Goal: Task Accomplishment & Management: Manage account settings

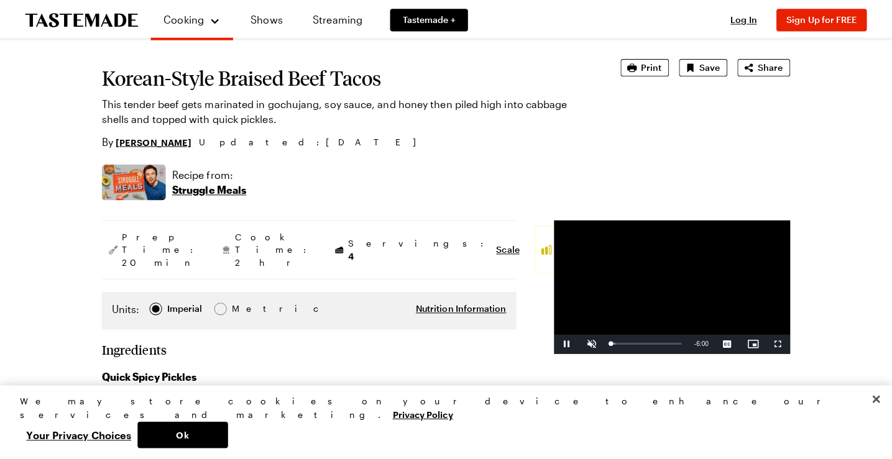
scroll to position [66, 0]
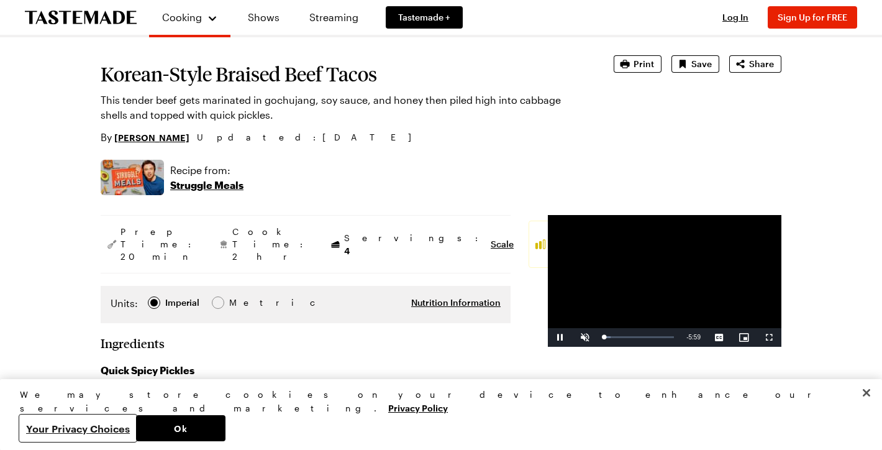
click at [136, 425] on button "Your Privacy Choices" at bounding box center [78, 428] width 116 height 26
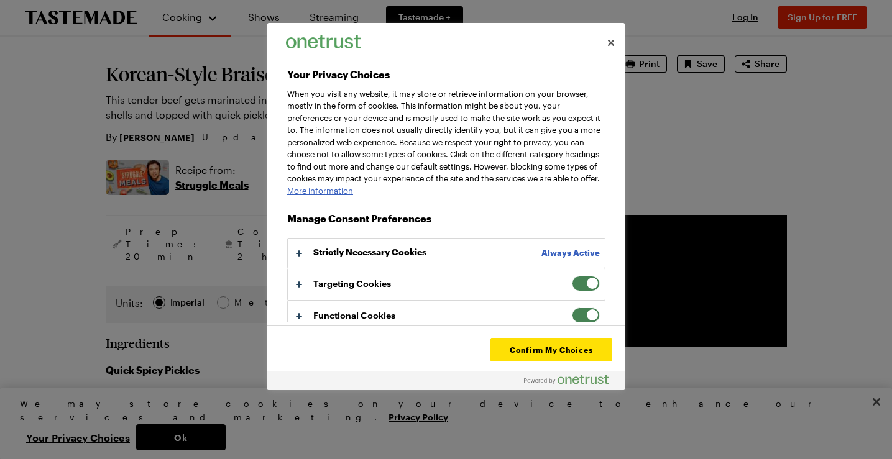
click at [580, 291] on span "Your Privacy Choices" at bounding box center [586, 284] width 28 height 16
click at [572, 276] on input "Targeting Cookies" at bounding box center [572, 276] width 0 height 0
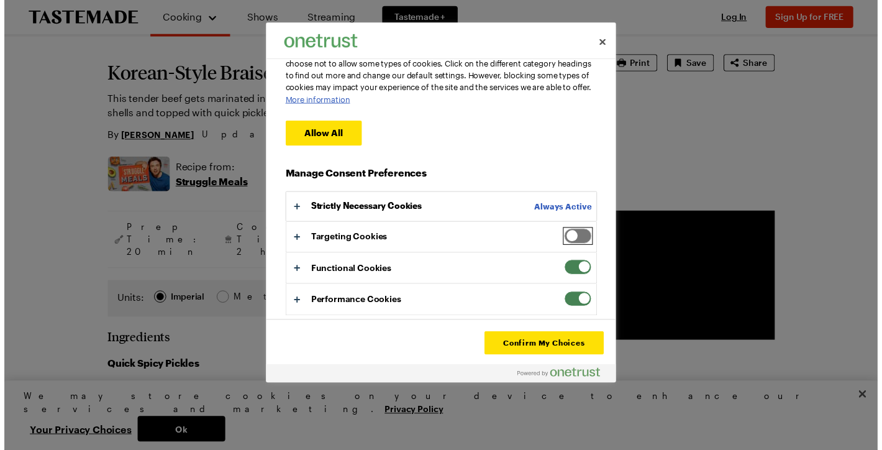
scroll to position [101, 0]
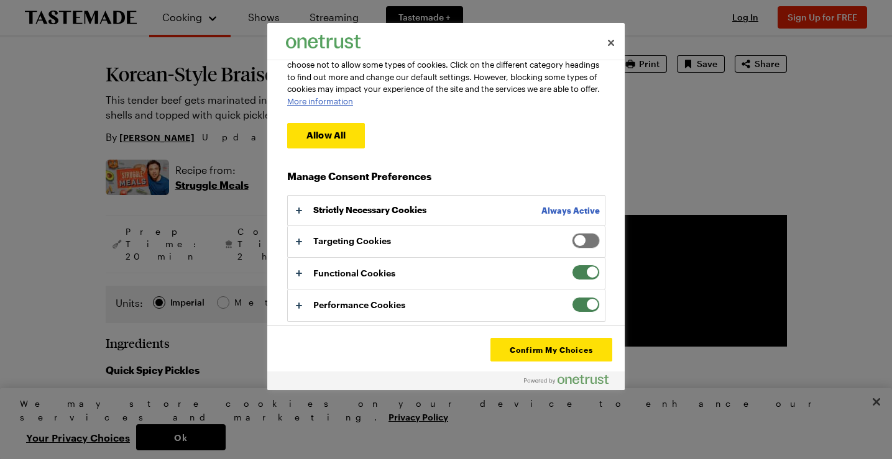
click at [583, 271] on span "Your Privacy Choices" at bounding box center [586, 273] width 28 height 16
click at [572, 265] on input "Functional Cookies" at bounding box center [572, 265] width 0 height 0
click at [583, 299] on span "Your Privacy Choices" at bounding box center [586, 305] width 28 height 16
click at [572, 297] on input "Performance Cookies" at bounding box center [572, 297] width 0 height 0
click at [557, 349] on button "Confirm My Choices" at bounding box center [551, 350] width 122 height 24
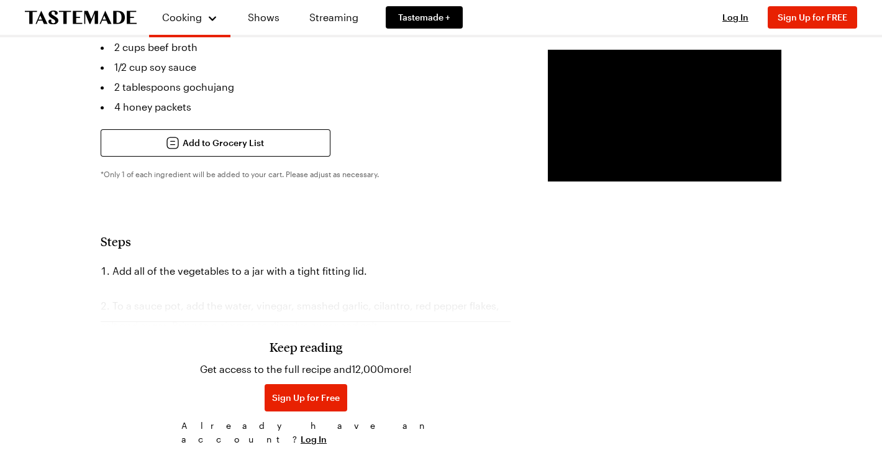
scroll to position [821, 0]
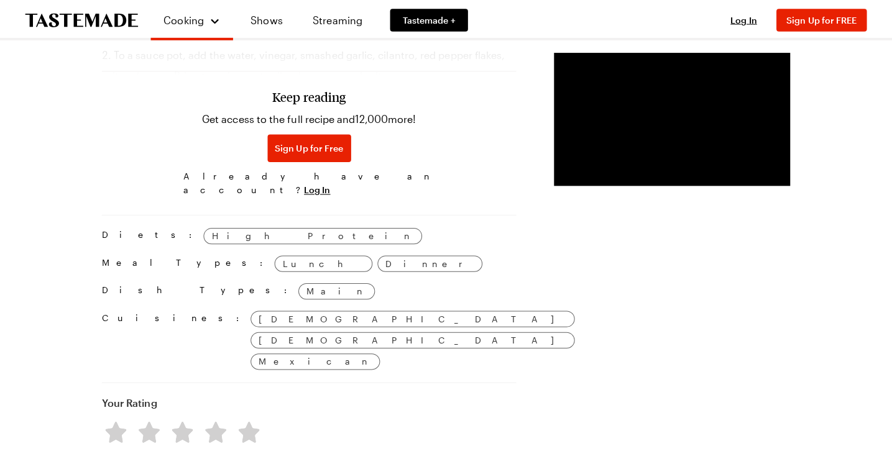
scroll to position [1072, 0]
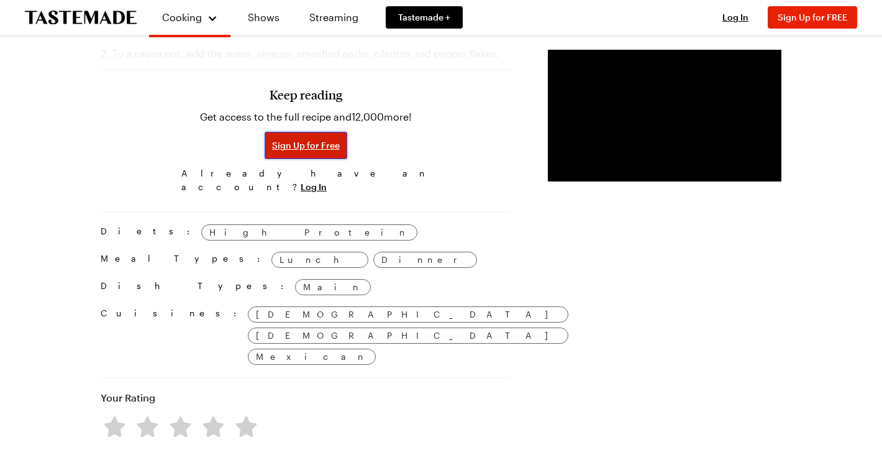
click at [272, 147] on span "Sign Up for Free" at bounding box center [306, 145] width 68 height 12
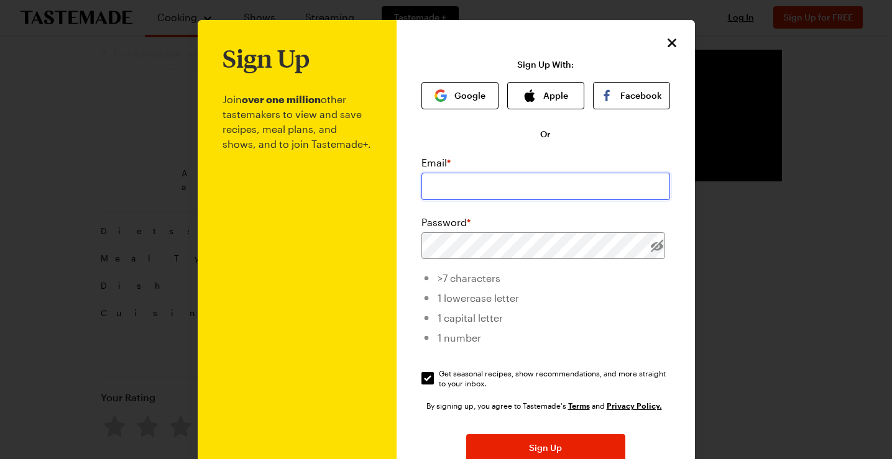
click at [454, 185] on input "email" at bounding box center [545, 186] width 249 height 27
type input "jackieonthebeach@comcast.net"
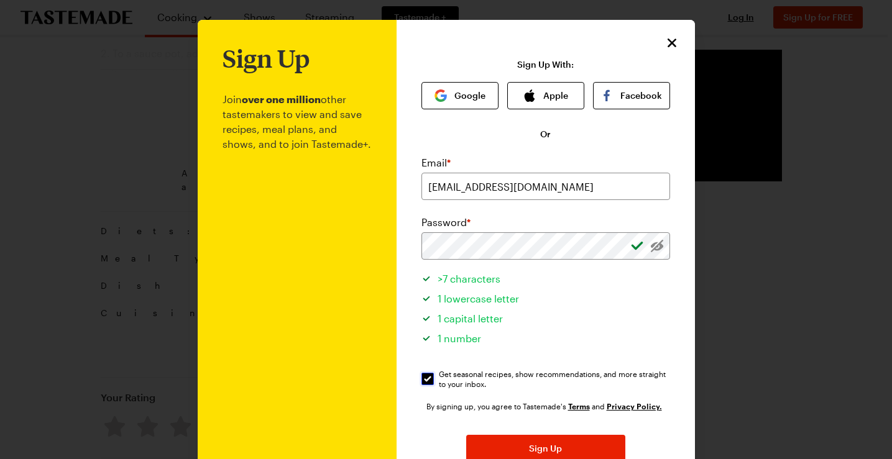
click at [422, 376] on input "Get seasonal recipes, show recommendations, and more straight to your inbox. Ge…" at bounding box center [427, 379] width 12 height 12
checkbox input "false"
click at [536, 446] on span "Sign Up" at bounding box center [545, 448] width 33 height 12
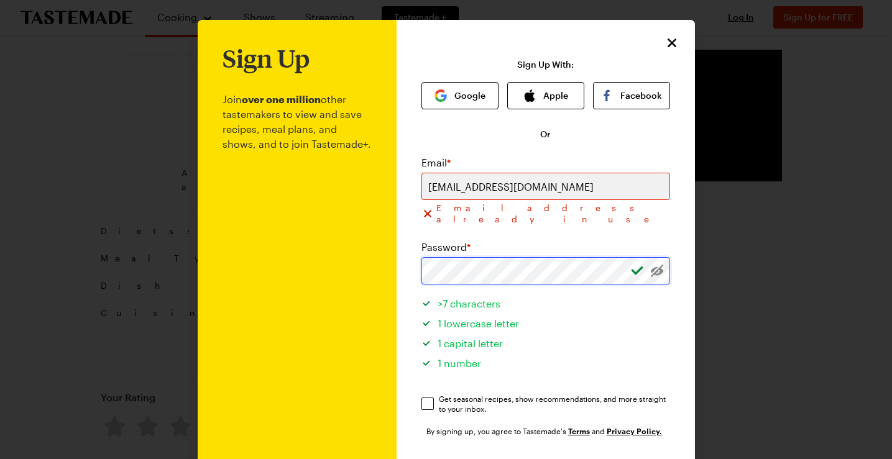
click at [399, 259] on div "Sign Up Join over one million other tastemakers to view and save recipes, meal …" at bounding box center [545, 308] width 298 height 577
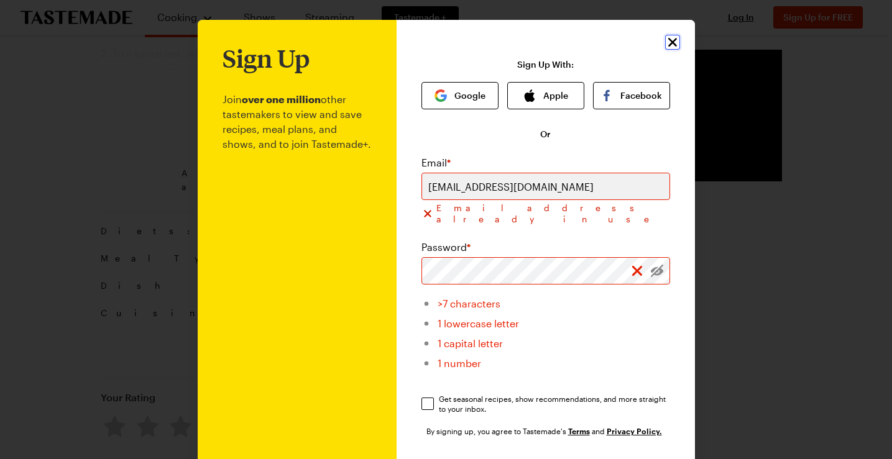
click at [667, 40] on icon "Close" at bounding box center [671, 42] width 9 height 9
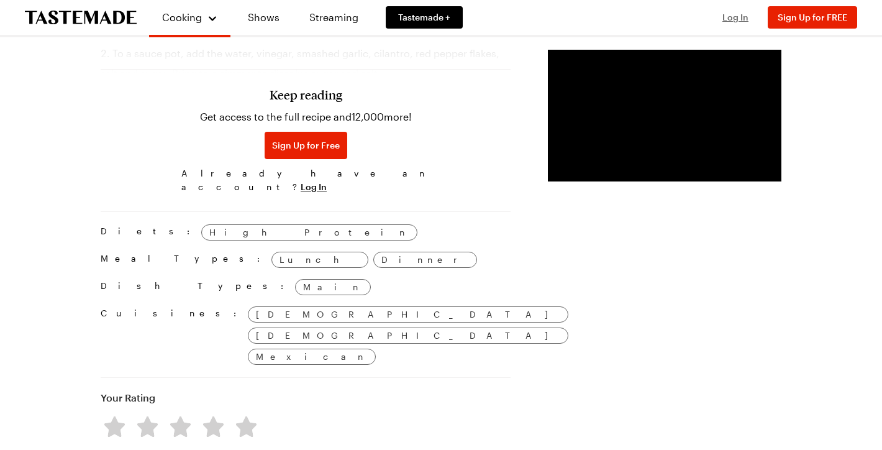
click at [742, 16] on span "Log In" at bounding box center [736, 17] width 26 height 11
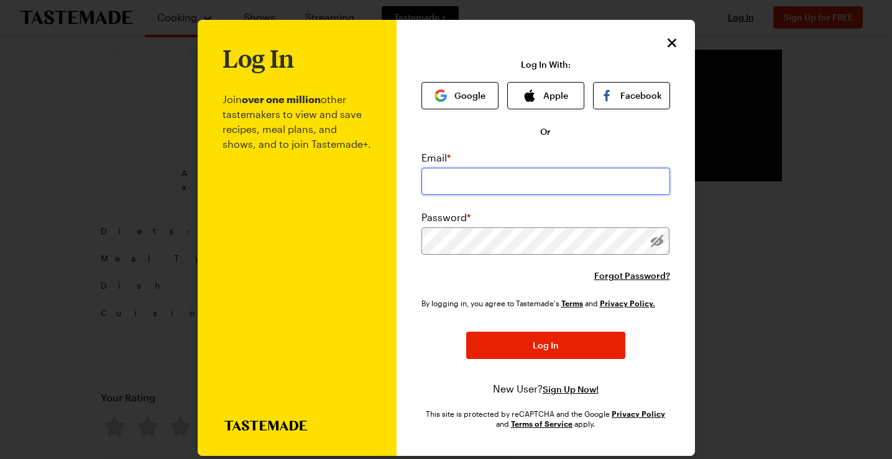
click at [437, 177] on input "email" at bounding box center [545, 181] width 249 height 27
type input "jackieonthebeach@comcast.net"
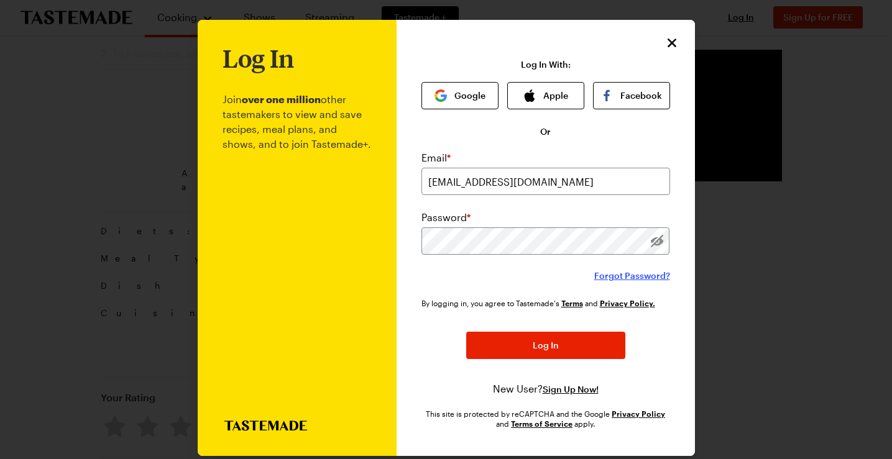
click at [617, 275] on span "Forgot Password?" at bounding box center [632, 276] width 76 height 12
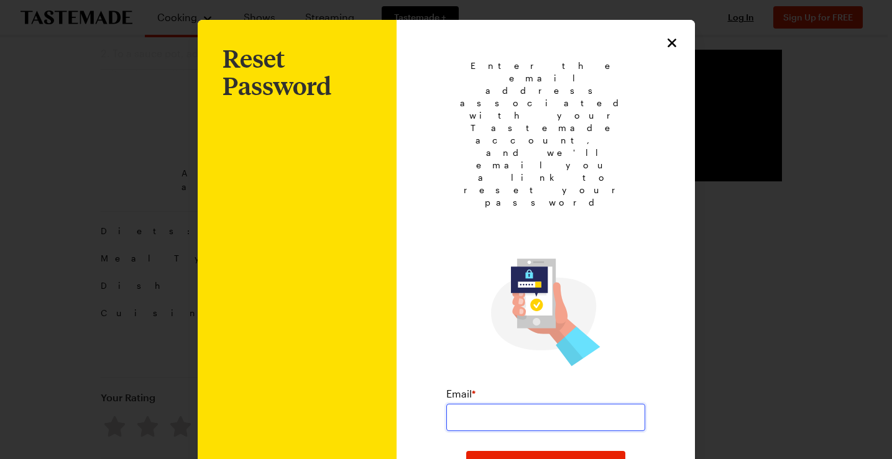
click at [477, 404] on input "email" at bounding box center [545, 417] width 199 height 27
type input "jackieonthebeach@comcast.net"
click at [539, 449] on span "Submit" at bounding box center [546, 465] width 30 height 12
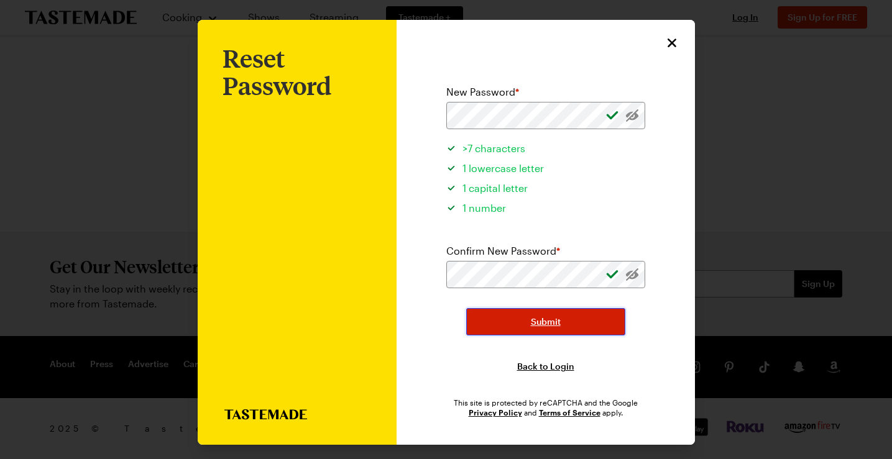
click at [539, 324] on span "Submit" at bounding box center [546, 322] width 30 height 12
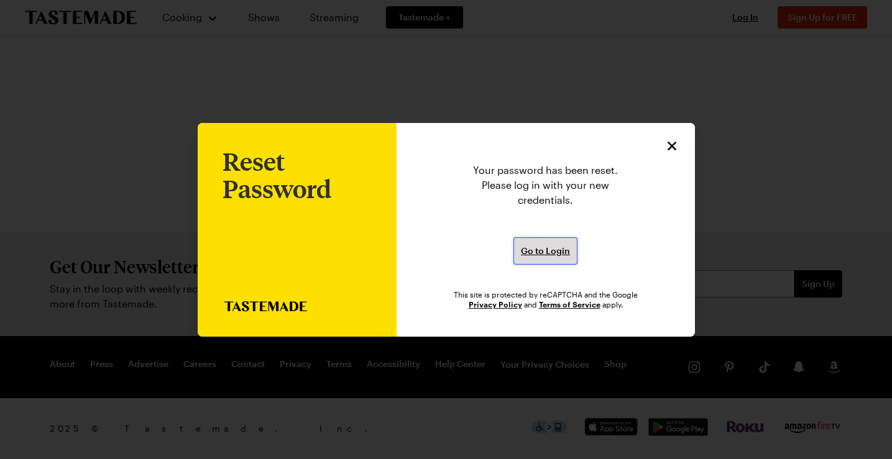
click at [540, 251] on span "Go to Login" at bounding box center [545, 251] width 49 height 12
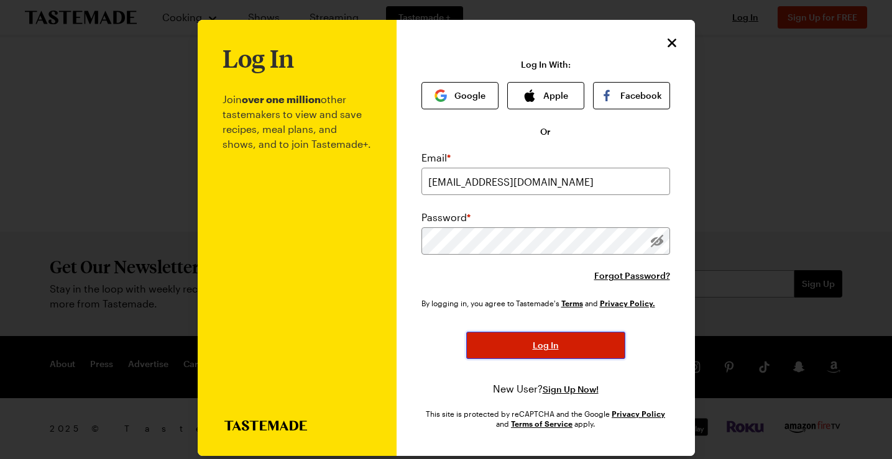
click at [537, 344] on span "Log In" at bounding box center [545, 345] width 26 height 12
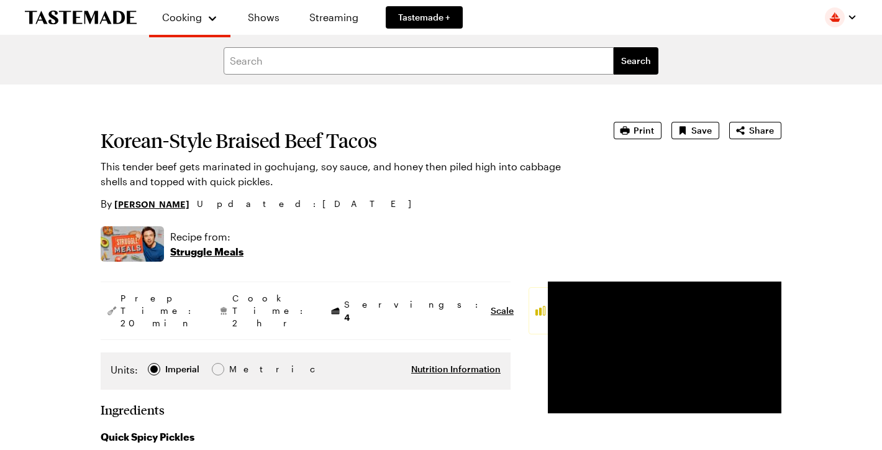
type textarea "x"
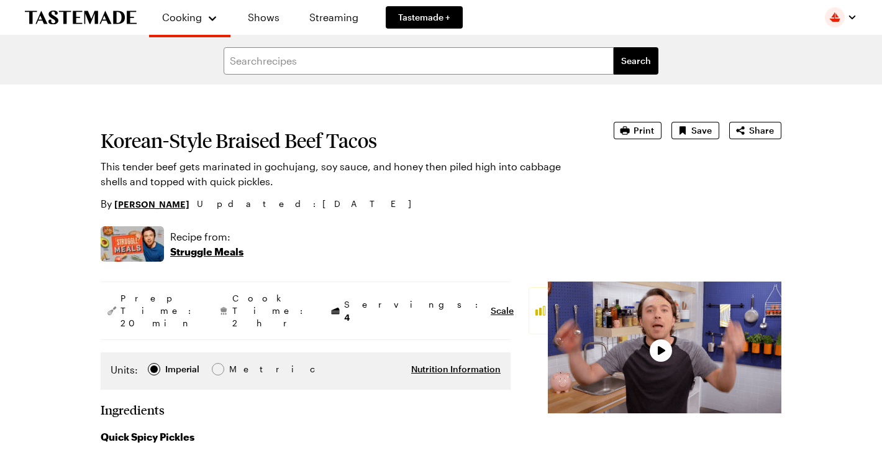
type textarea "x"
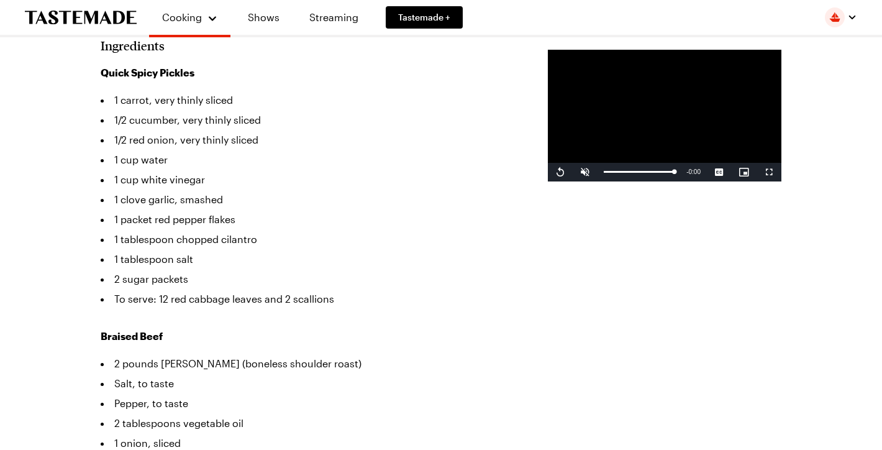
scroll to position [365, 1]
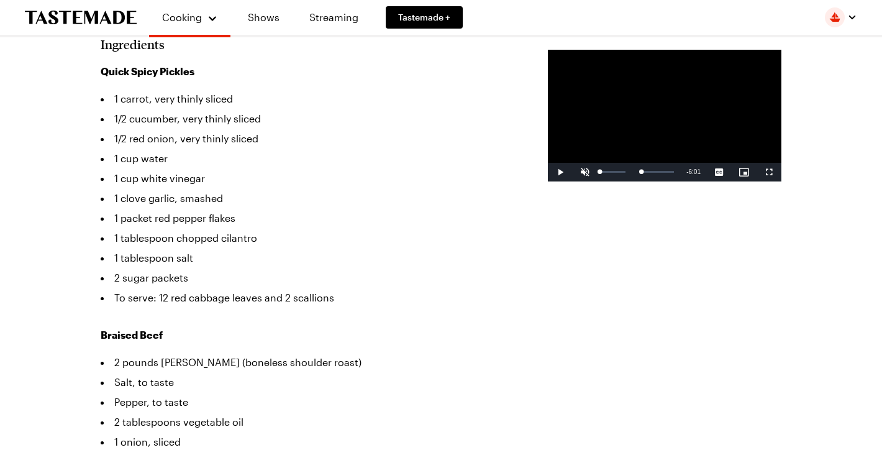
drag, startPoint x: 673, startPoint y: 221, endPoint x: 504, endPoint y: 226, distance: 169.1
click at [548, 181] on div "Play Unmute Current Time 0:00 / Duration 6:01 Loaded : 8.31% 0:00 0:00 Stream T…" at bounding box center [665, 172] width 234 height 19
click at [548, 172] on span "Video Player" at bounding box center [560, 172] width 25 height 0
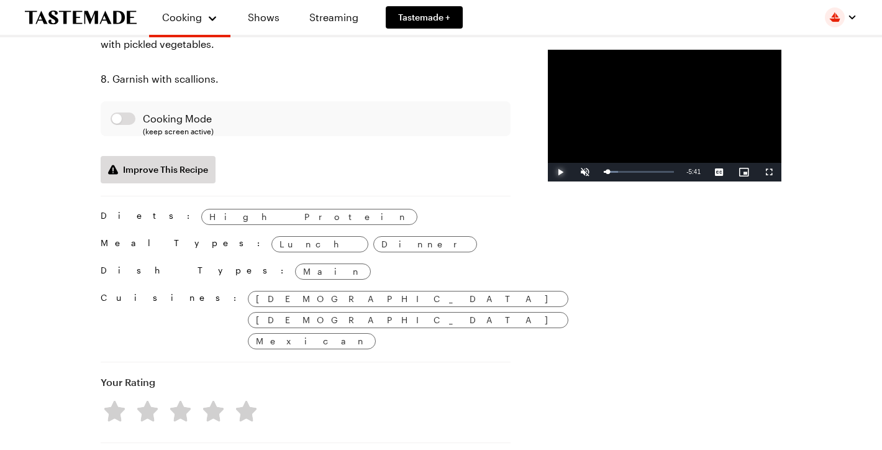
scroll to position [1534, 1]
